Goal: Task Accomplishment & Management: Use online tool/utility

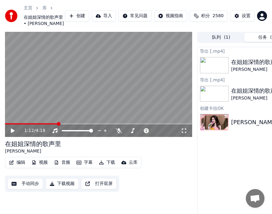
click at [21, 167] on button "编辑" at bounding box center [17, 162] width 21 height 9
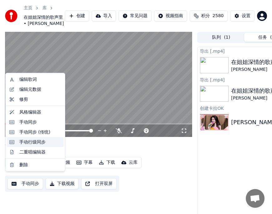
click at [27, 141] on div "手动行级同步" at bounding box center [32, 142] width 26 height 6
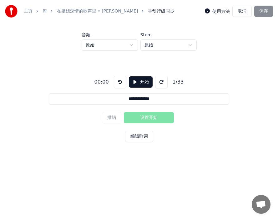
click at [134, 82] on button "开始" at bounding box center [141, 81] width 24 height 11
click at [133, 118] on button "设置开始" at bounding box center [149, 117] width 50 height 11
click at [152, 118] on button "设置结束" at bounding box center [149, 117] width 50 height 11
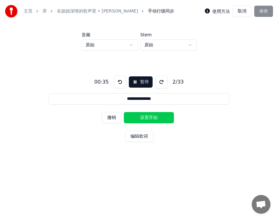
click at [133, 118] on button "设置开始" at bounding box center [149, 117] width 50 height 11
click at [150, 118] on button "设置结束" at bounding box center [149, 117] width 50 height 11
click at [136, 118] on button "设置开始" at bounding box center [149, 117] width 50 height 11
click at [154, 118] on button "设置结束" at bounding box center [149, 117] width 50 height 11
click at [137, 118] on button "设置开始" at bounding box center [149, 117] width 50 height 11
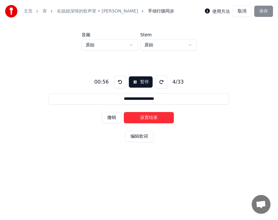
click at [156, 118] on button "设置结束" at bounding box center [149, 117] width 50 height 11
click at [143, 118] on button "设置开始" at bounding box center [149, 117] width 50 height 11
click at [143, 118] on button "设置结束" at bounding box center [149, 117] width 50 height 11
click at [143, 118] on button "设置开始" at bounding box center [149, 117] width 50 height 11
click at [143, 118] on button "设置结束" at bounding box center [149, 117] width 50 height 11
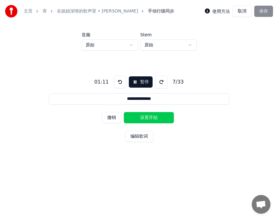
click at [143, 118] on button "设置开始" at bounding box center [149, 117] width 50 height 11
click at [143, 118] on button "设置结束" at bounding box center [149, 117] width 50 height 11
click at [143, 118] on button "设置开始" at bounding box center [149, 117] width 50 height 11
click at [143, 118] on button "设置结束" at bounding box center [149, 117] width 50 height 11
click at [143, 118] on button "设置开始" at bounding box center [149, 117] width 50 height 11
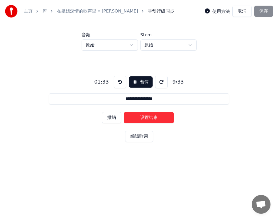
click at [143, 118] on button "设置结束" at bounding box center [149, 117] width 50 height 11
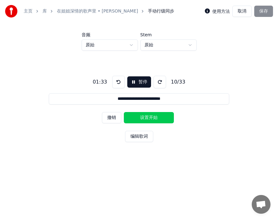
click at [143, 118] on button "设置开始" at bounding box center [149, 117] width 50 height 11
click at [143, 118] on button "设置结束" at bounding box center [149, 117] width 50 height 11
click at [143, 118] on button "设置开始" at bounding box center [149, 117] width 50 height 11
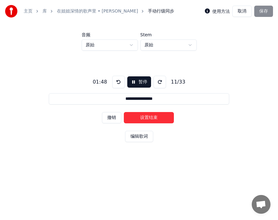
click at [143, 118] on button "设置结束" at bounding box center [149, 117] width 50 height 11
click at [143, 118] on button "设置开始" at bounding box center [149, 117] width 50 height 11
click at [143, 118] on button "设置结束" at bounding box center [149, 117] width 50 height 11
click at [139, 117] on button "设置开始" at bounding box center [149, 117] width 50 height 11
click at [139, 117] on button "设置结束" at bounding box center [149, 117] width 50 height 11
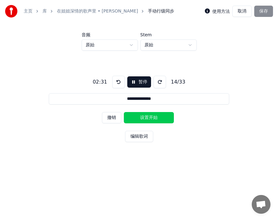
click at [139, 117] on button "设置开始" at bounding box center [149, 117] width 50 height 11
click at [139, 117] on button "设置结束" at bounding box center [149, 117] width 50 height 11
click at [139, 117] on button "设置开始" at bounding box center [149, 117] width 50 height 11
click at [139, 117] on button "设置结束" at bounding box center [149, 117] width 50 height 11
click at [139, 117] on button "设置开始" at bounding box center [149, 117] width 50 height 11
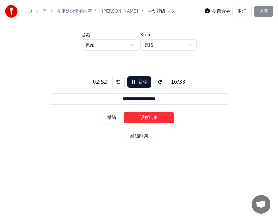
click at [139, 117] on button "设置结束" at bounding box center [149, 117] width 50 height 11
click at [140, 117] on button "设置开始" at bounding box center [149, 117] width 50 height 11
click at [140, 117] on button "设置结束" at bounding box center [149, 117] width 50 height 11
click at [140, 117] on button "设置开始" at bounding box center [149, 117] width 50 height 11
click at [140, 117] on button "设置结束" at bounding box center [149, 117] width 50 height 11
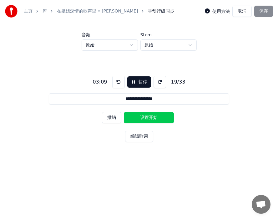
click at [140, 117] on button "设置开始" at bounding box center [149, 117] width 50 height 11
click at [140, 117] on button "设置结束" at bounding box center [149, 117] width 50 height 11
click at [140, 117] on button "设置开始" at bounding box center [149, 117] width 50 height 11
click at [140, 117] on button "设置结束" at bounding box center [149, 117] width 50 height 11
type input "**********"
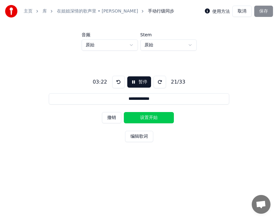
click at [140, 117] on button "设置开始" at bounding box center [149, 117] width 50 height 11
click at [240, 9] on button "取消" at bounding box center [241, 11] width 19 height 11
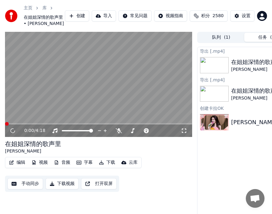
click at [23, 167] on button "编辑" at bounding box center [17, 162] width 21 height 9
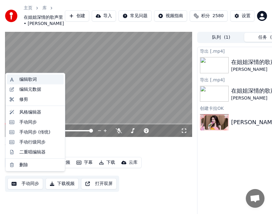
click at [27, 79] on div "编辑歌词" at bounding box center [27, 80] width 17 height 6
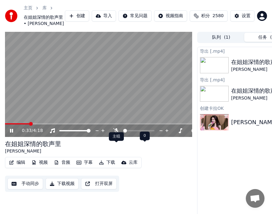
click at [118, 133] on icon at bounding box center [116, 130] width 6 height 5
click at [22, 167] on button "编辑" at bounding box center [17, 162] width 21 height 9
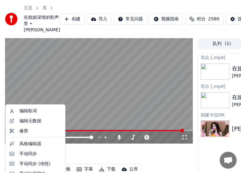
click at [82, 144] on video at bounding box center [98, 91] width 187 height 106
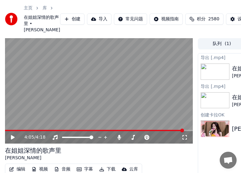
scroll to position [72, 0]
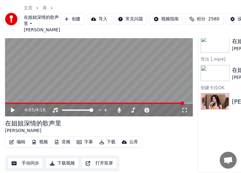
click at [13, 107] on icon at bounding box center [17, 109] width 14 height 5
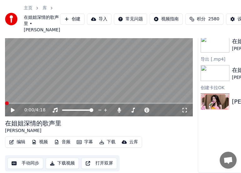
click at [5, 101] on span at bounding box center [7, 103] width 4 height 4
click at [13, 108] on icon at bounding box center [13, 110] width 4 height 4
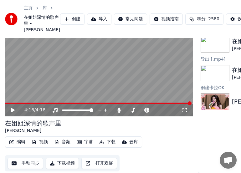
click at [161, 141] on div "编辑 视频 音频 字幕 下载 云库 手动同步 下载视频 打开双屏" at bounding box center [98, 153] width 187 height 35
click at [7, 98] on video at bounding box center [98, 64] width 187 height 106
drag, startPoint x: 163, startPoint y: 157, endPoint x: 158, endPoint y: 157, distance: 5.3
click at [163, 157] on div "编辑 视频 音频 字幕 下载 云库 手动同步 下载视频 打开双屏" at bounding box center [98, 153] width 187 height 35
click at [17, 139] on button "编辑" at bounding box center [17, 141] width 21 height 9
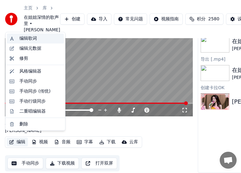
click at [26, 37] on div "编辑歌词" at bounding box center [27, 38] width 17 height 6
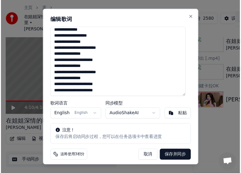
scroll to position [3, 0]
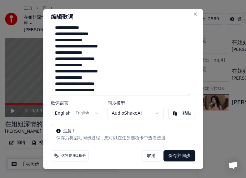
drag, startPoint x: 54, startPoint y: 32, endPoint x: 193, endPoint y: 162, distance: 190.5
click at [193, 162] on div "**********" at bounding box center [123, 89] width 160 height 160
click at [172, 116] on button "粘贴" at bounding box center [181, 113] width 27 height 11
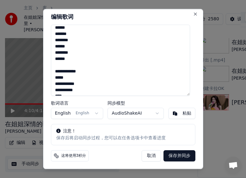
click at [169, 157] on button "保存并同步" at bounding box center [179, 155] width 32 height 11
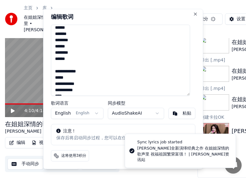
type textarea "**********"
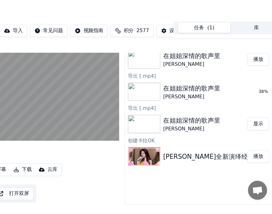
scroll to position [35, 66]
